Goal: Information Seeking & Learning: Understand process/instructions

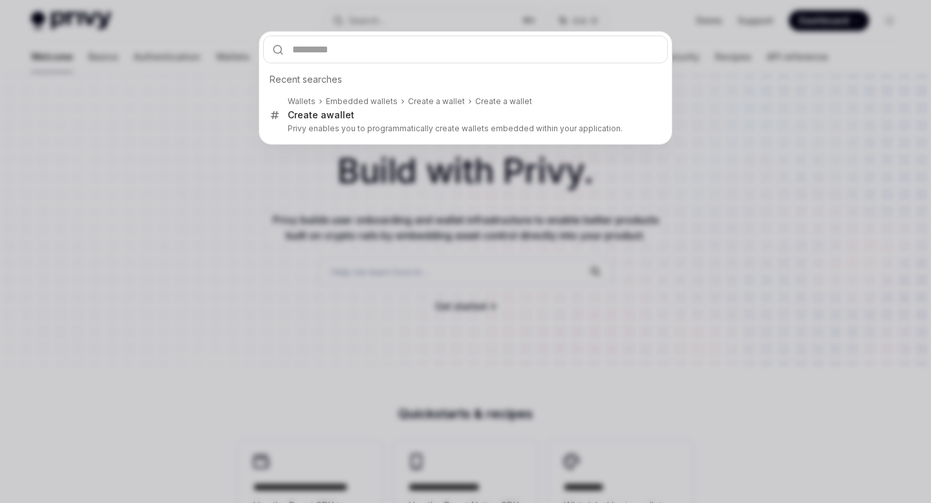
click at [290, 214] on div "Recent searches Wallets Embedded wallets Create a wallet Create a wallet Create…" at bounding box center [465, 251] width 931 height 503
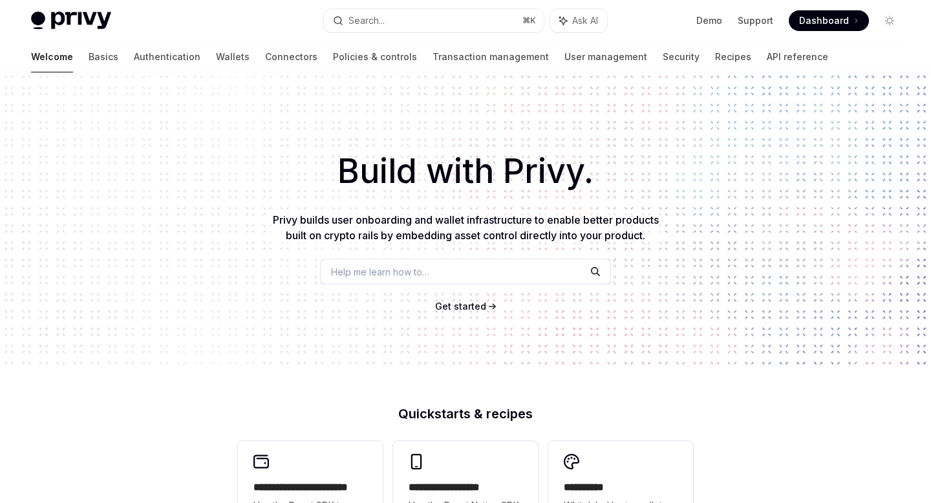
click at [344, 272] on span "Help me learn how to…" at bounding box center [380, 272] width 98 height 14
type textarea "*"
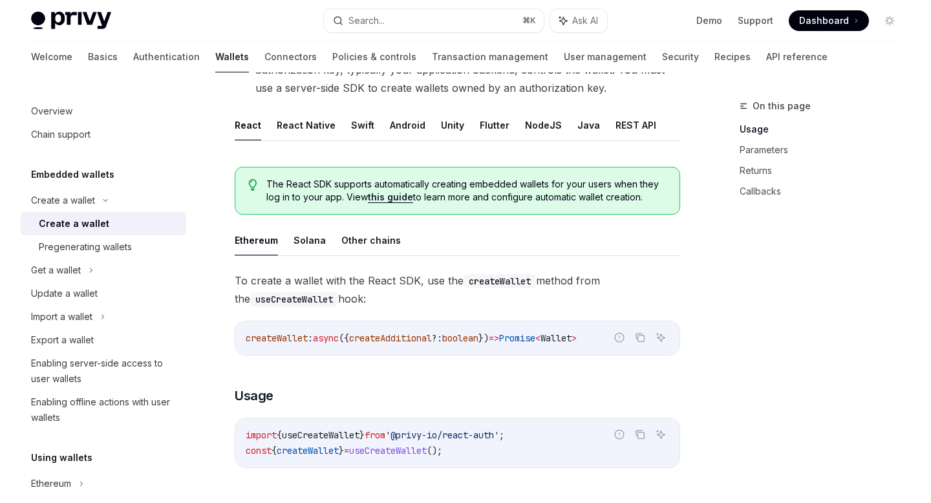
scroll to position [280, 0]
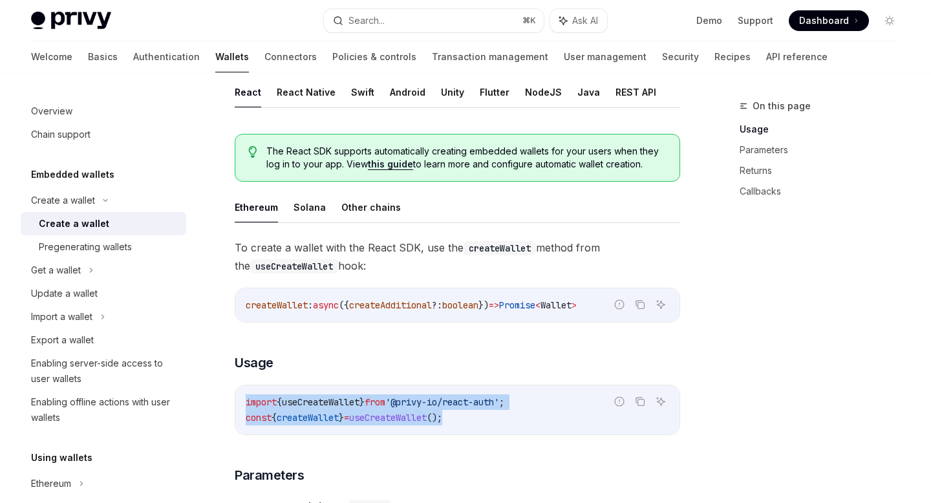
drag, startPoint x: 497, startPoint y: 424, endPoint x: 239, endPoint y: 388, distance: 261.1
click at [239, 388] on div "import { useCreateWallet } from '@privy-io/react-auth' ; const { createWallet }…" at bounding box center [457, 409] width 444 height 49
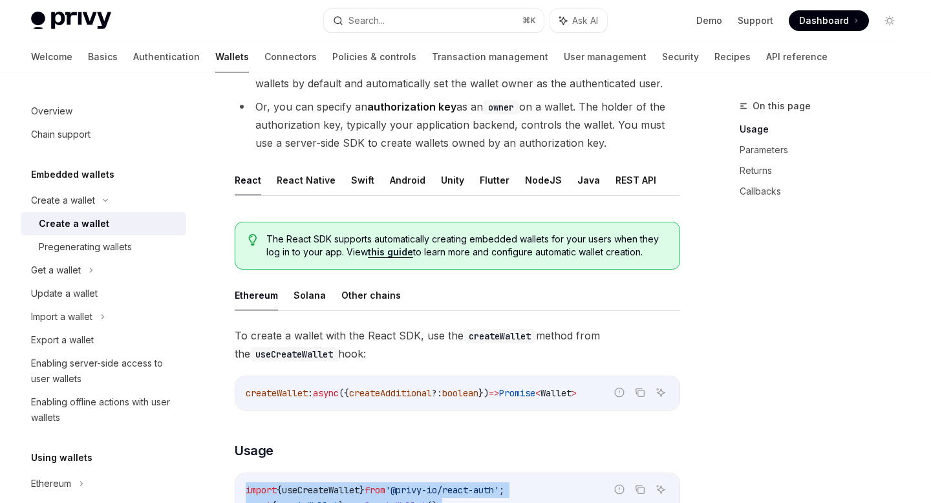
scroll to position [142, 0]
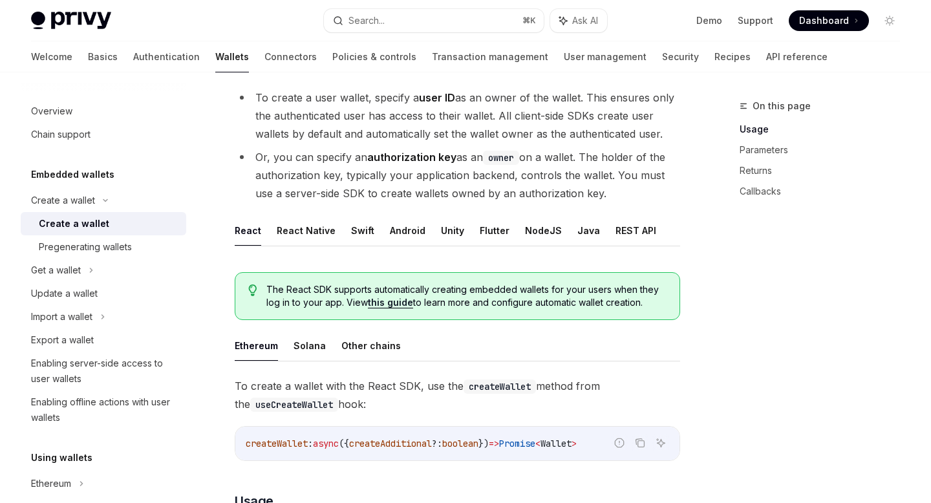
click at [268, 294] on span "The React SDK supports automatically creating embedded wallets for your users w…" at bounding box center [466, 296] width 400 height 26
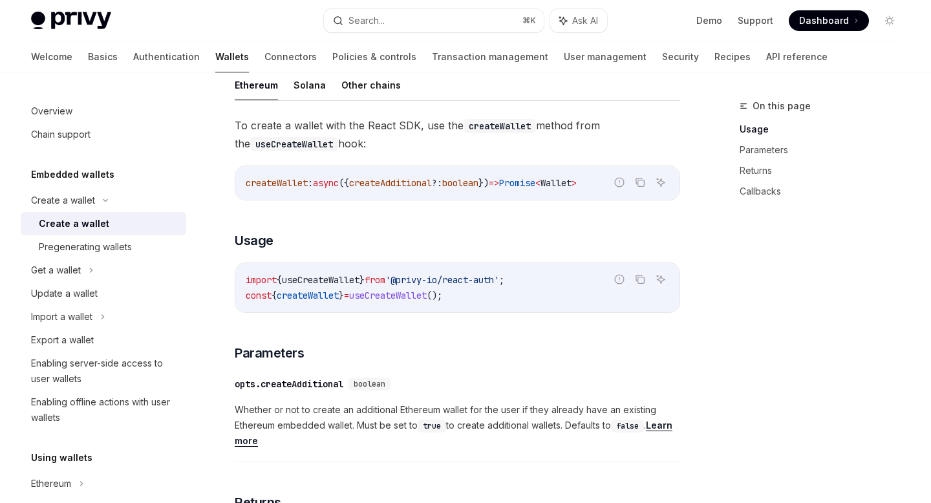
scroll to position [394, 0]
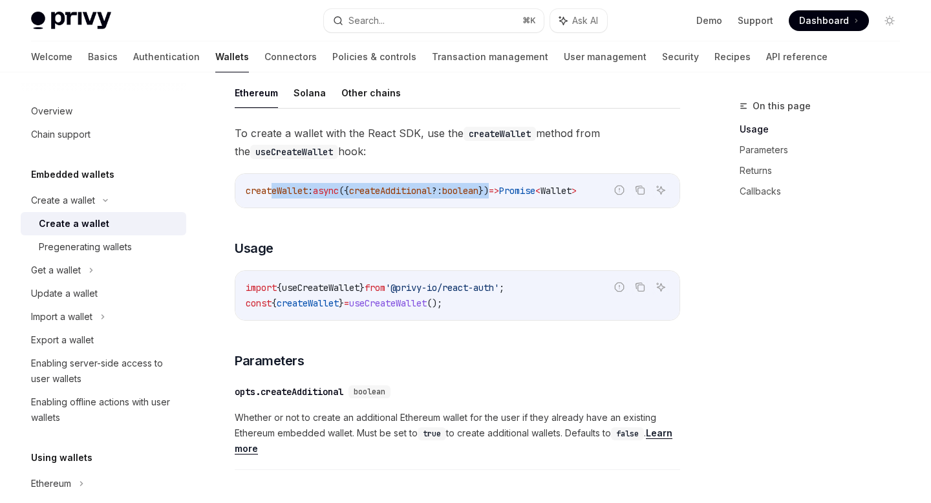
drag, startPoint x: 274, startPoint y: 188, endPoint x: 517, endPoint y: 189, distance: 242.5
click at [517, 188] on span "createWallet : async ({ createAdditional ?: boolean }) => Promise < Wallet >" at bounding box center [411, 191] width 331 height 12
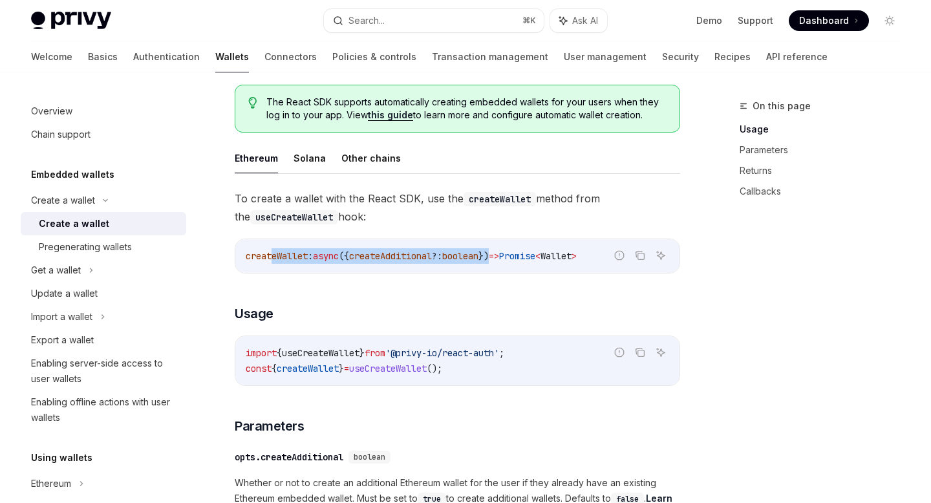
scroll to position [314, 0]
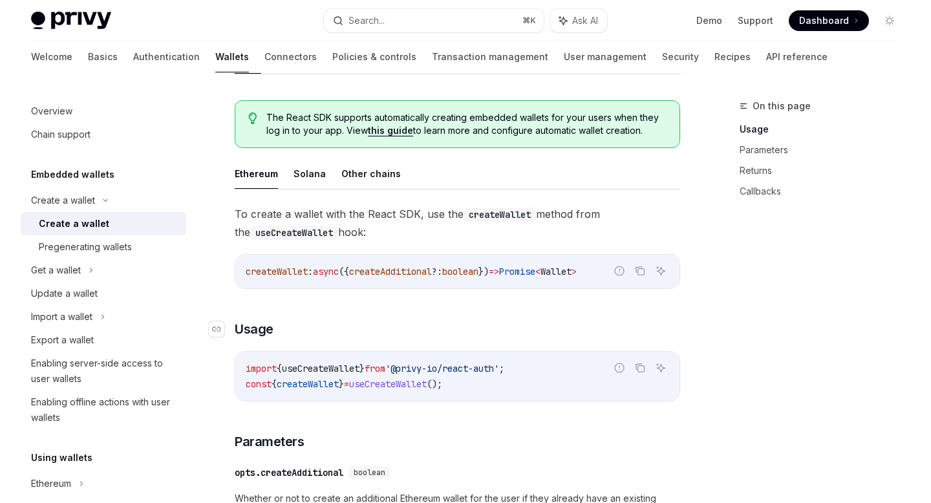
click at [473, 327] on h3 "​ Usage" at bounding box center [458, 329] width 446 height 18
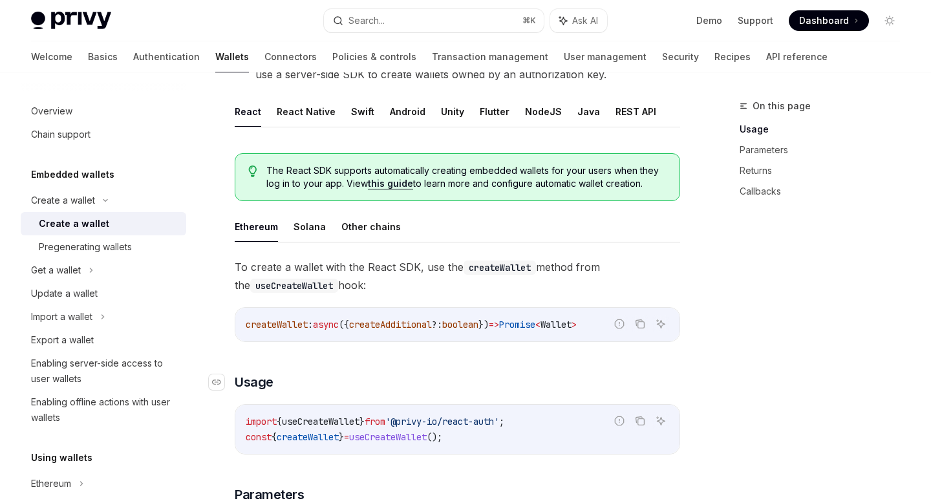
scroll to position [245, 0]
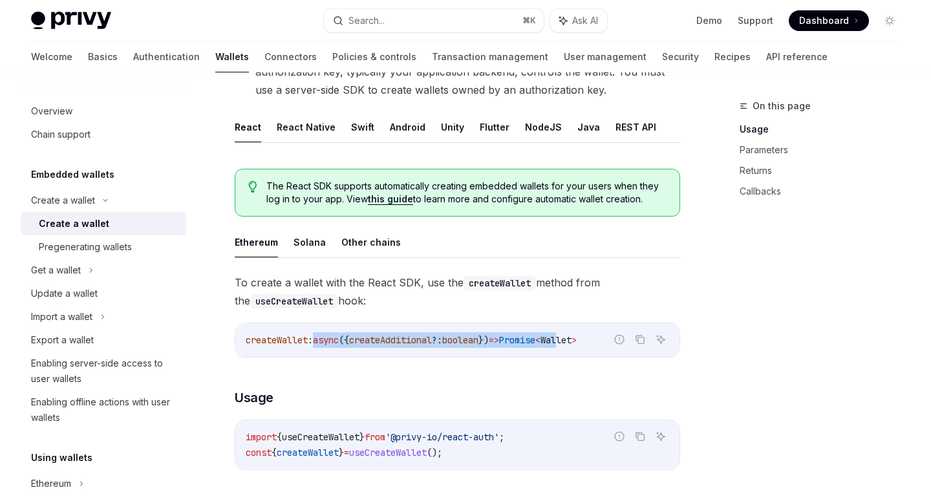
drag, startPoint x: 316, startPoint y: 345, endPoint x: 601, endPoint y: 345, distance: 285.2
click at [577, 345] on span "createWallet : async ({ createAdditional ?: boolean }) => Promise < Wallet >" at bounding box center [411, 340] width 331 height 12
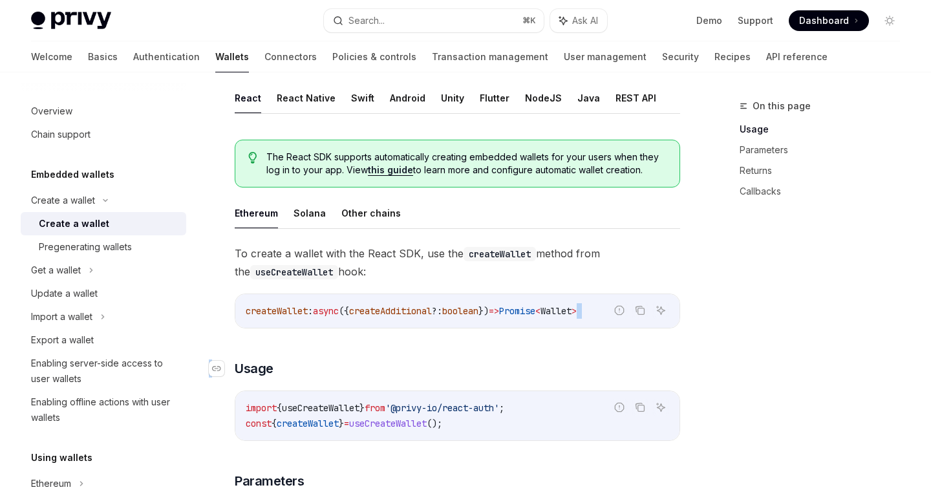
drag, startPoint x: 285, startPoint y: 323, endPoint x: 624, endPoint y: 367, distance: 341.7
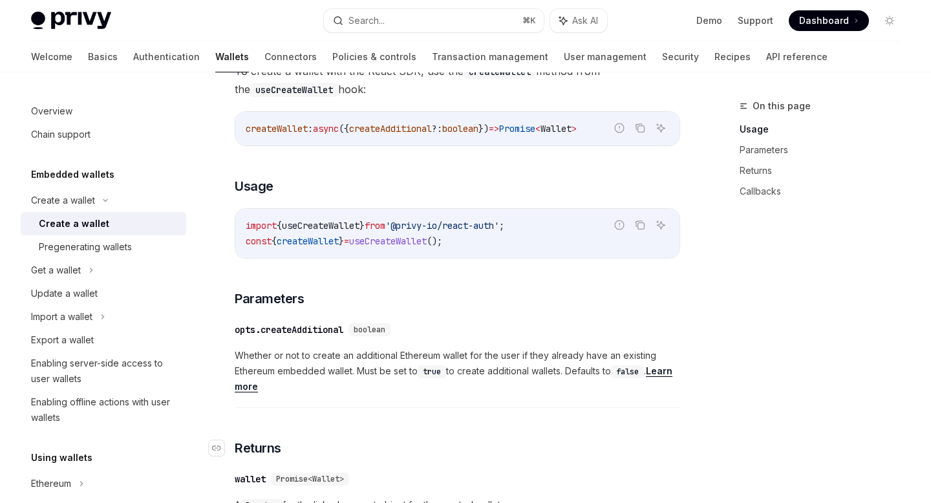
scroll to position [305, 0]
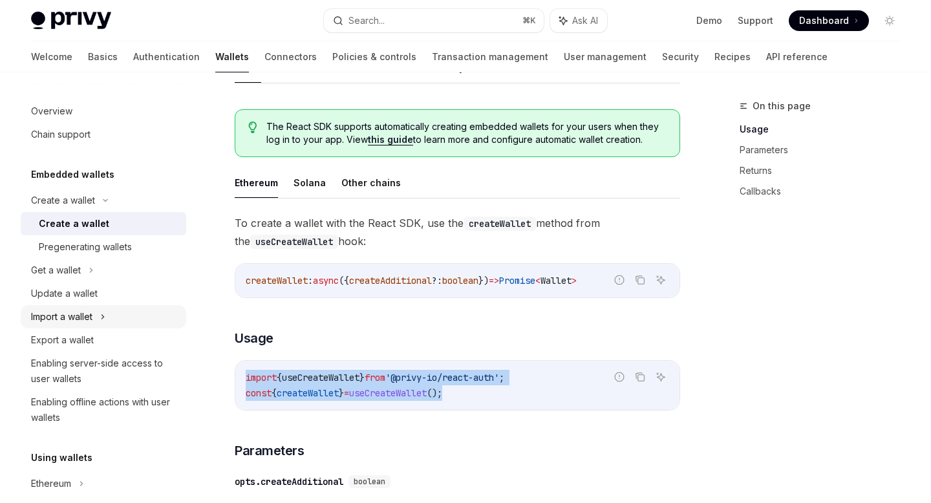
drag, startPoint x: 525, startPoint y: 405, endPoint x: 149, endPoint y: 308, distance: 388.0
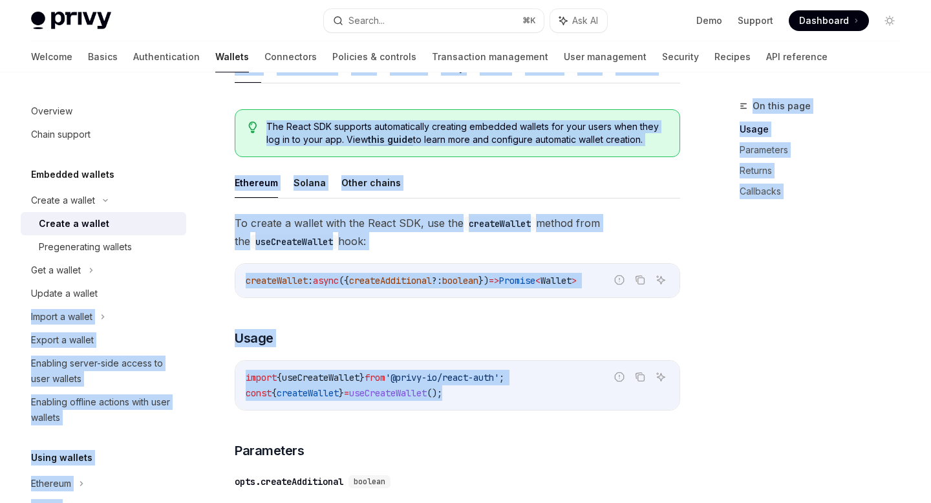
drag, startPoint x: 517, startPoint y: 393, endPoint x: 197, endPoint y: 305, distance: 332.1
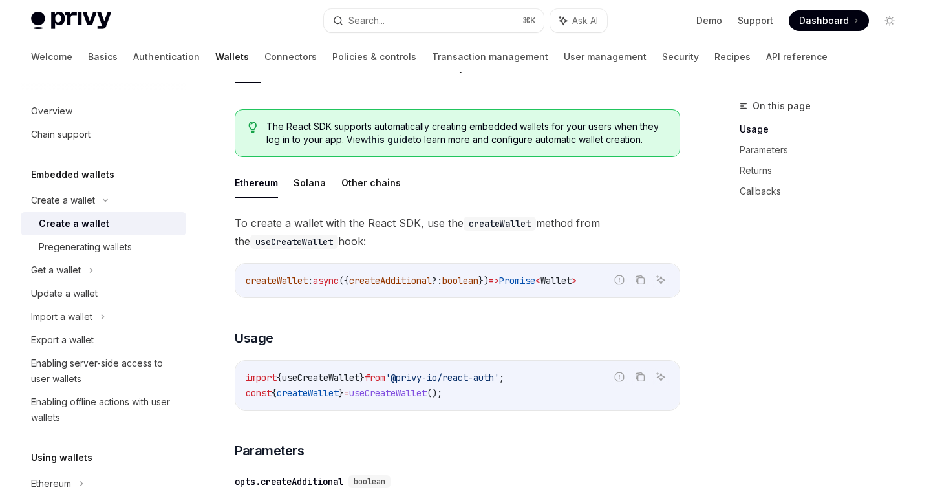
click at [326, 367] on div "import { useCreateWallet } from '@privy-io/react-auth' ; const { createWallet }…" at bounding box center [457, 385] width 444 height 49
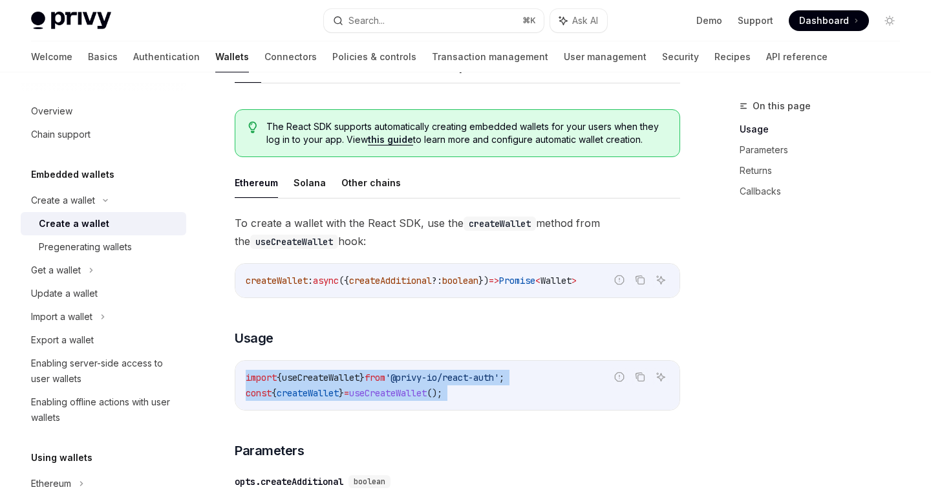
drag, startPoint x: 500, startPoint y: 411, endPoint x: 246, endPoint y: 359, distance: 258.7
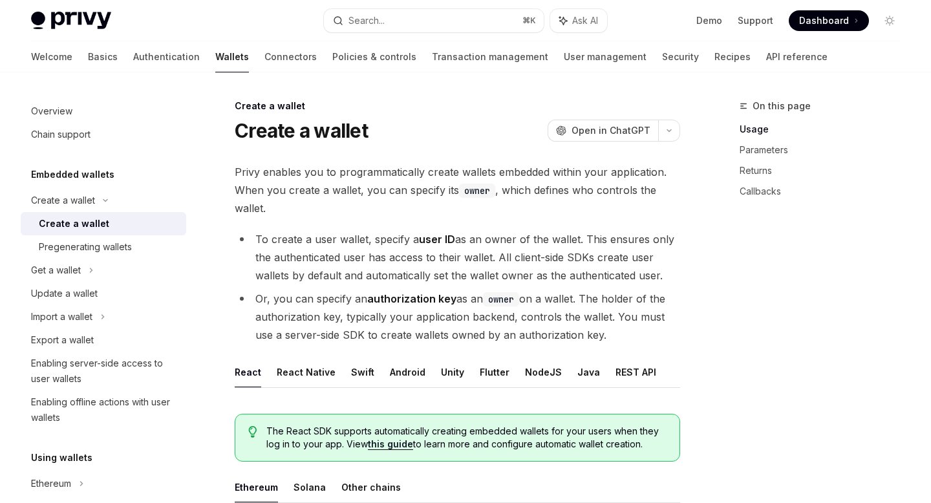
scroll to position [466, 0]
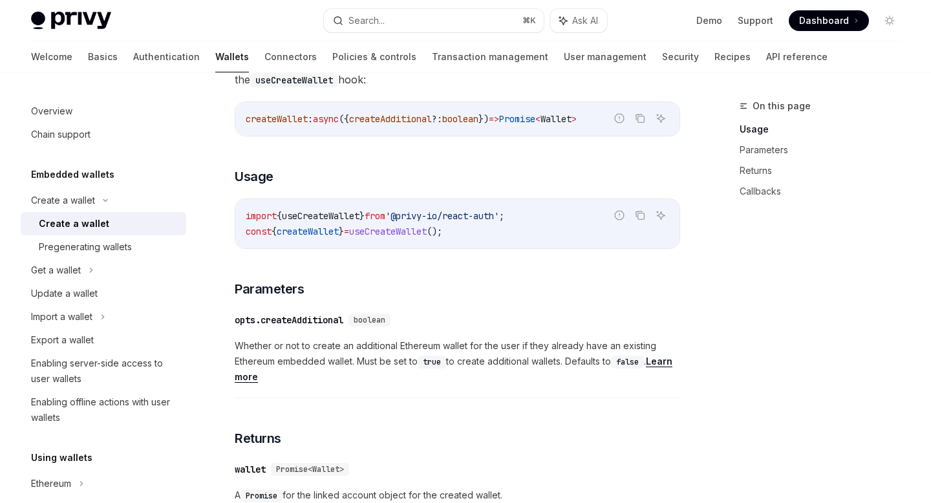
click at [440, 299] on div "To create a wallet with the React SDK, use the createWallet method from the use…" at bounding box center [458, 487] width 446 height 870
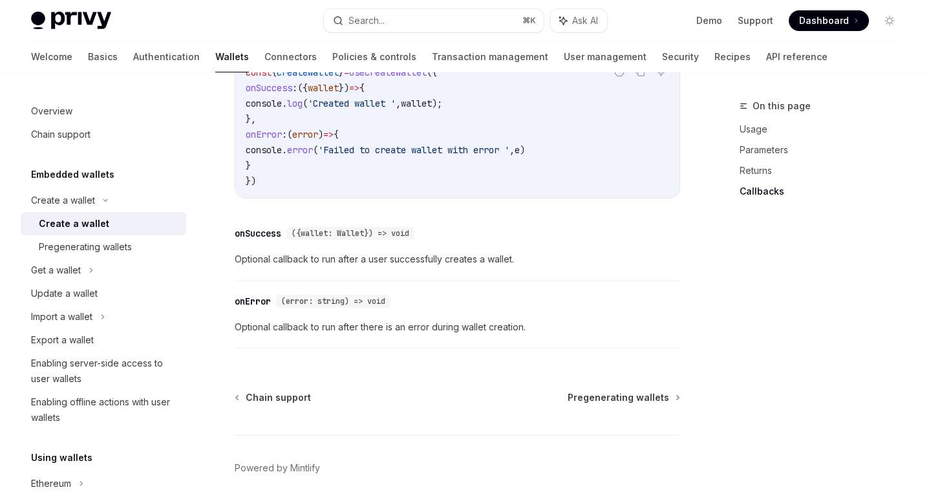
scroll to position [850, 0]
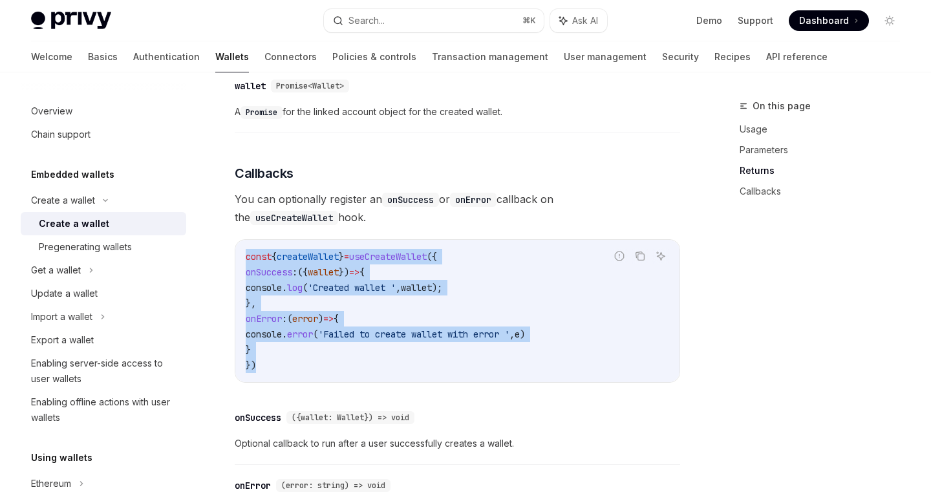
drag, startPoint x: 414, startPoint y: 367, endPoint x: 245, endPoint y: 248, distance: 206.5
click at [245, 248] on div "const { createWallet } = useCreateWallet ({ onSuccess : ({ wallet }) => { conso…" at bounding box center [457, 311] width 444 height 142
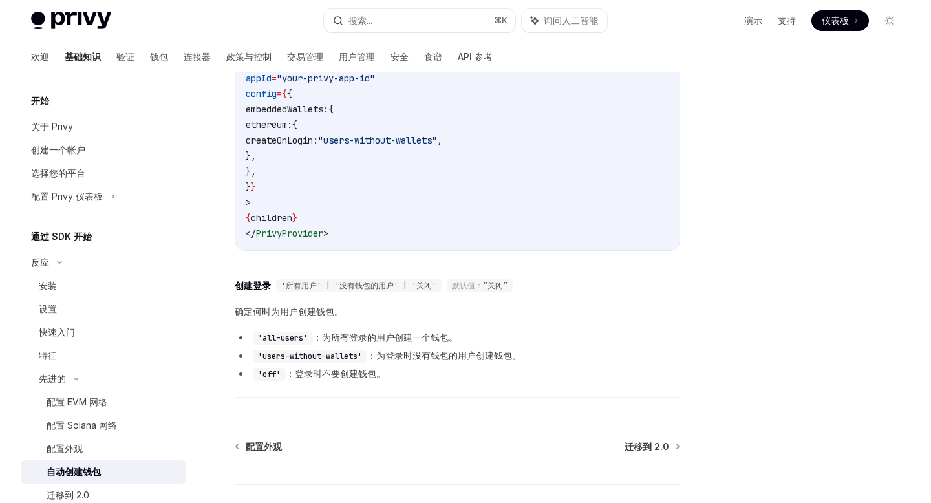
scroll to position [236, 0]
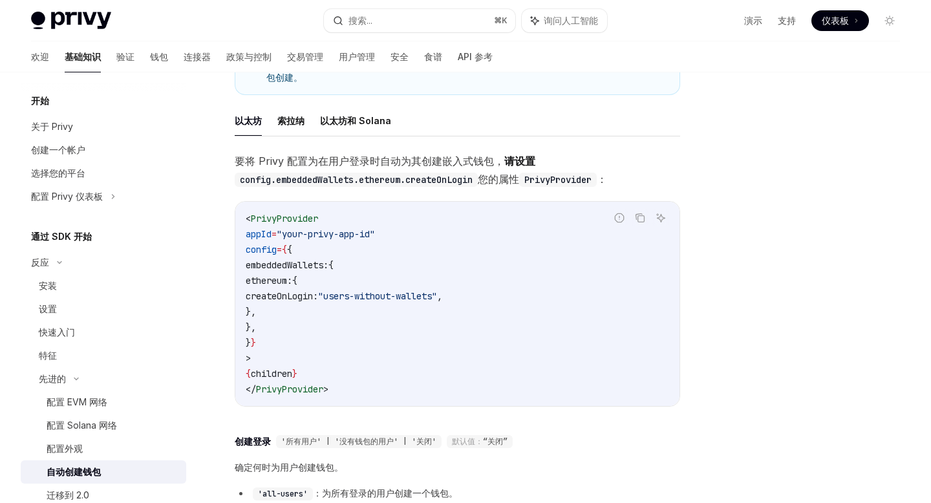
click at [436, 395] on code "< PrivyProvider appId = "your-privy-app-id" config = { { embeddedWallets: { eth…" at bounding box center [458, 304] width 424 height 186
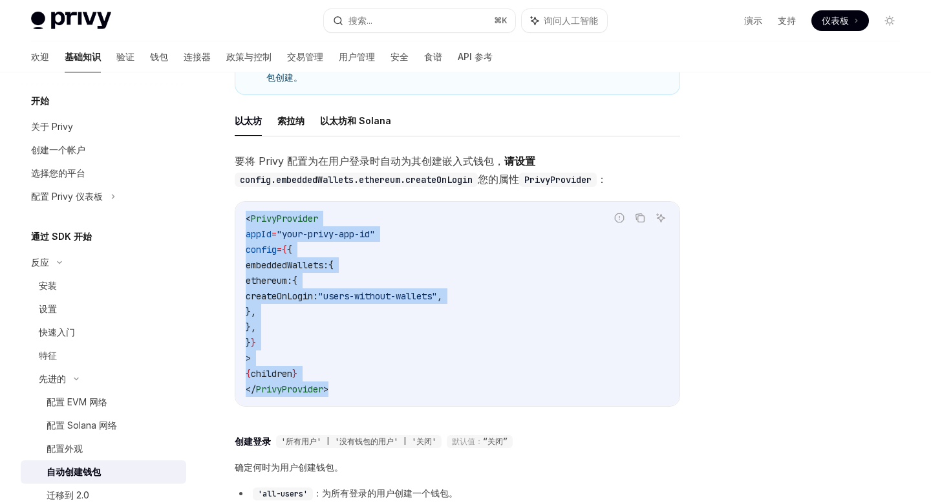
copy code "< PrivyProvider appId = "your-privy-app-id" config = { { embeddedWallets: { eth…"
drag, startPoint x: 436, startPoint y: 397, endPoint x: 246, endPoint y: 209, distance: 267.5
click at [246, 209] on div "< PrivyProvider appId = "your-privy-app-id" config = { { embeddedWallets: { eth…" at bounding box center [457, 304] width 444 height 204
click at [550, 211] on code "< PrivyProvider appId = "your-privy-app-id" config = { { embeddedWallets: { eth…" at bounding box center [458, 304] width 424 height 186
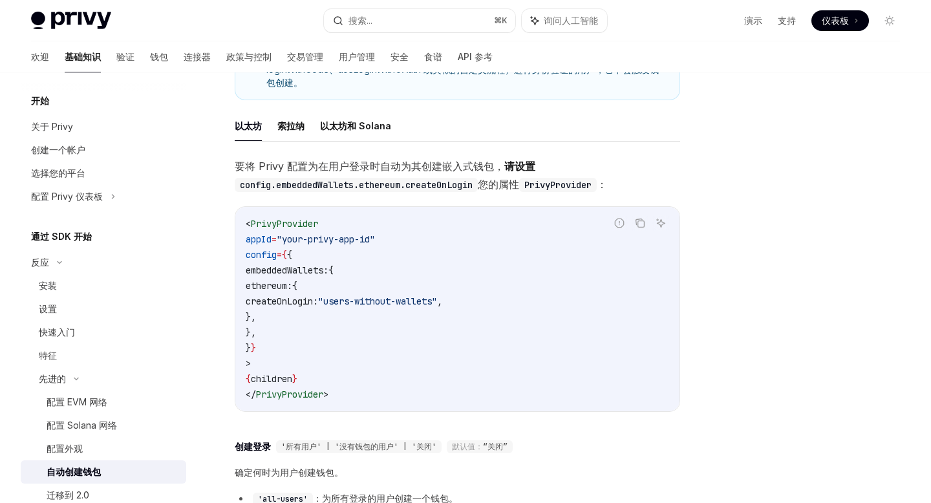
scroll to position [207, 0]
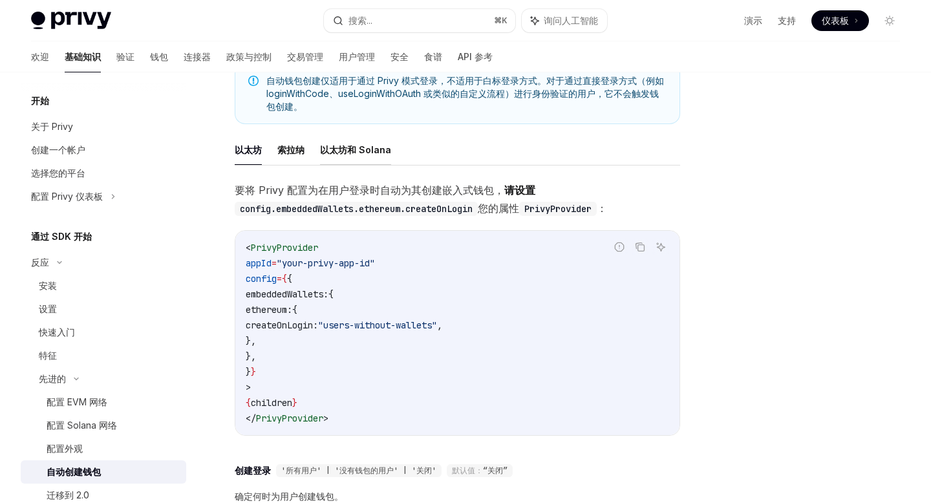
click at [354, 156] on font "以太坊和 Solana" at bounding box center [355, 150] width 71 height 16
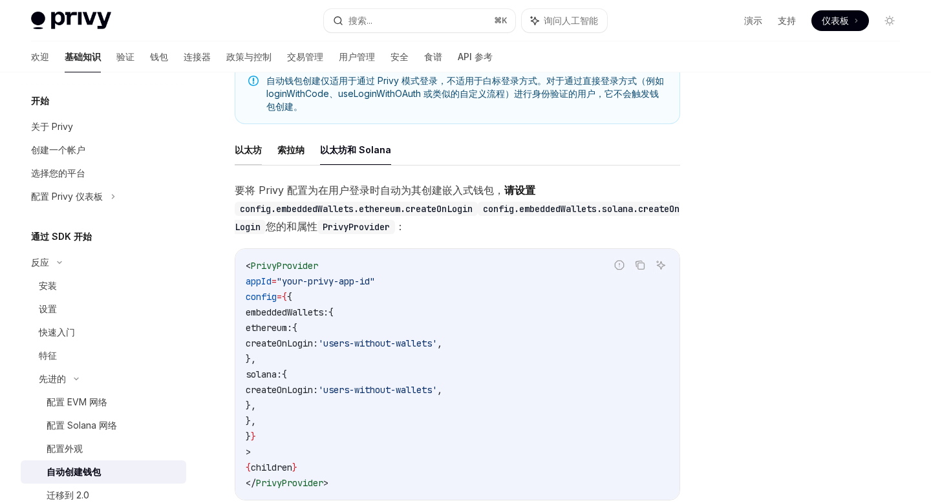
click at [254, 156] on font "以太坊" at bounding box center [248, 150] width 27 height 16
type textarea "*"
